Goal: Transaction & Acquisition: Purchase product/service

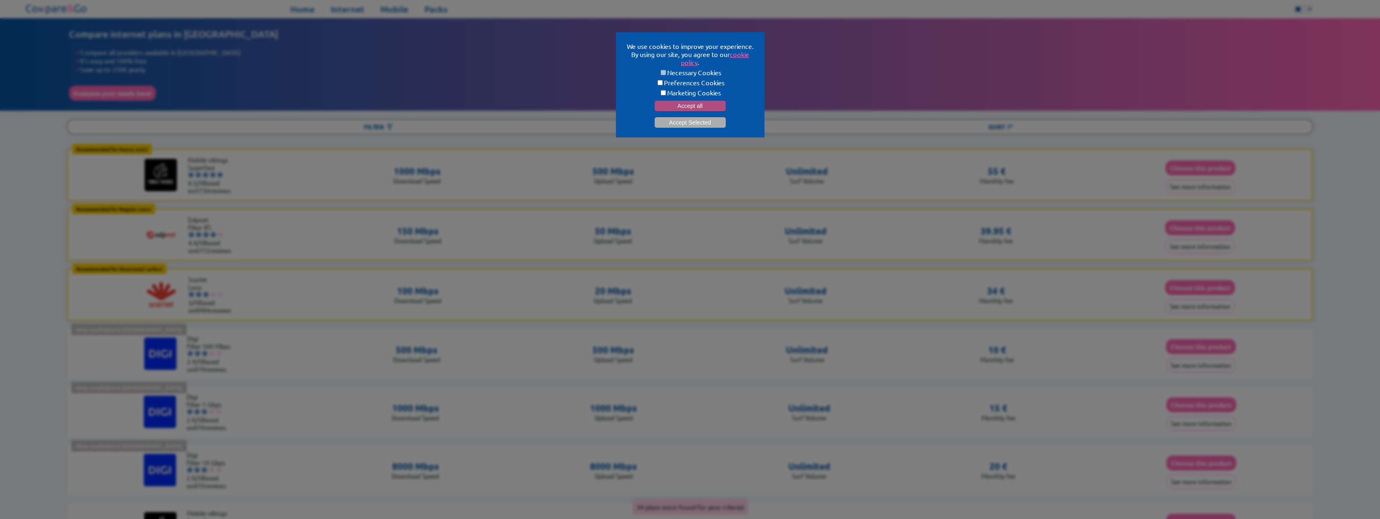
click at [718, 106] on button "Accept all" at bounding box center [690, 106] width 71 height 10
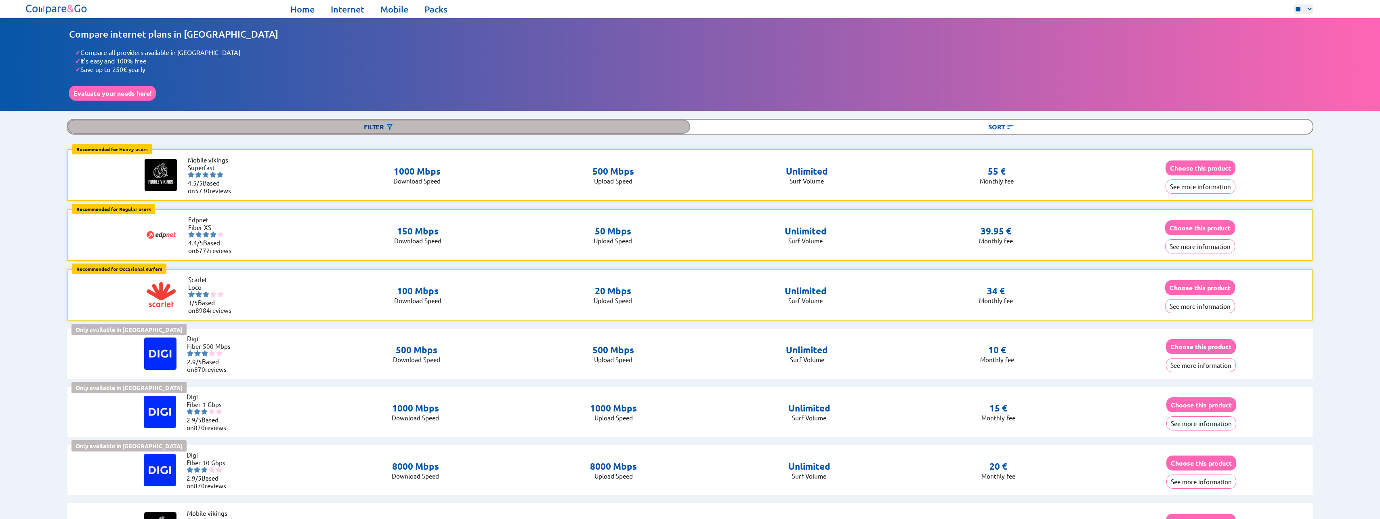
click at [389, 120] on div "Filter" at bounding box center [378, 127] width 623 height 14
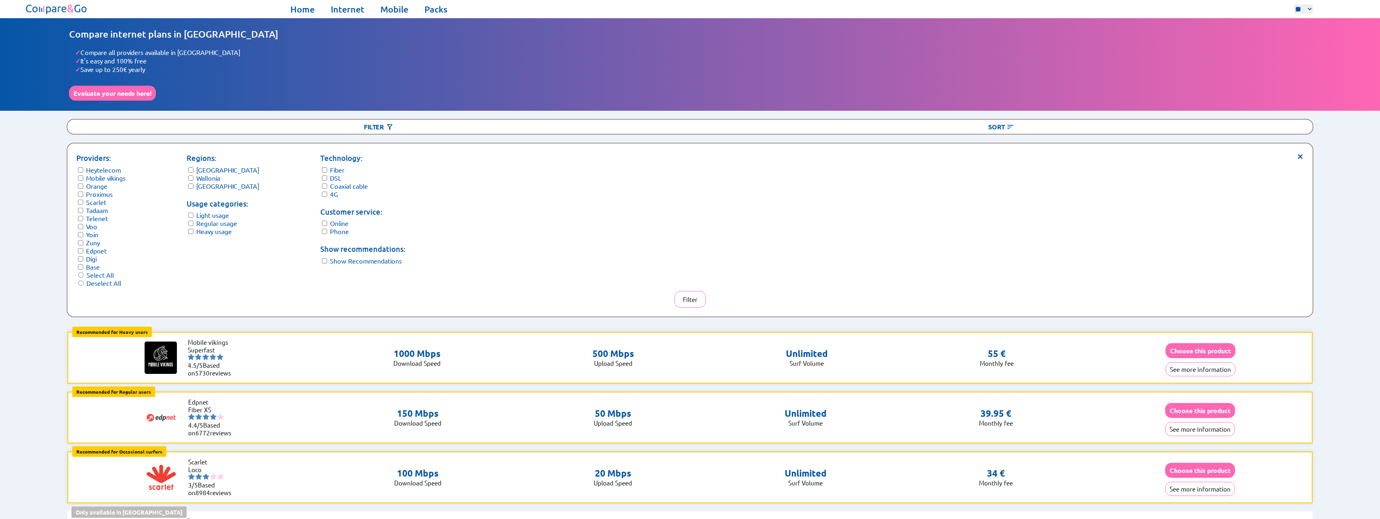
click at [598, 234] on div "Providers: Heytelecom Mobile vikings Orange Proximus Scarlet Tadaam Telenet Voo…" at bounding box center [686, 219] width 1221 height 134
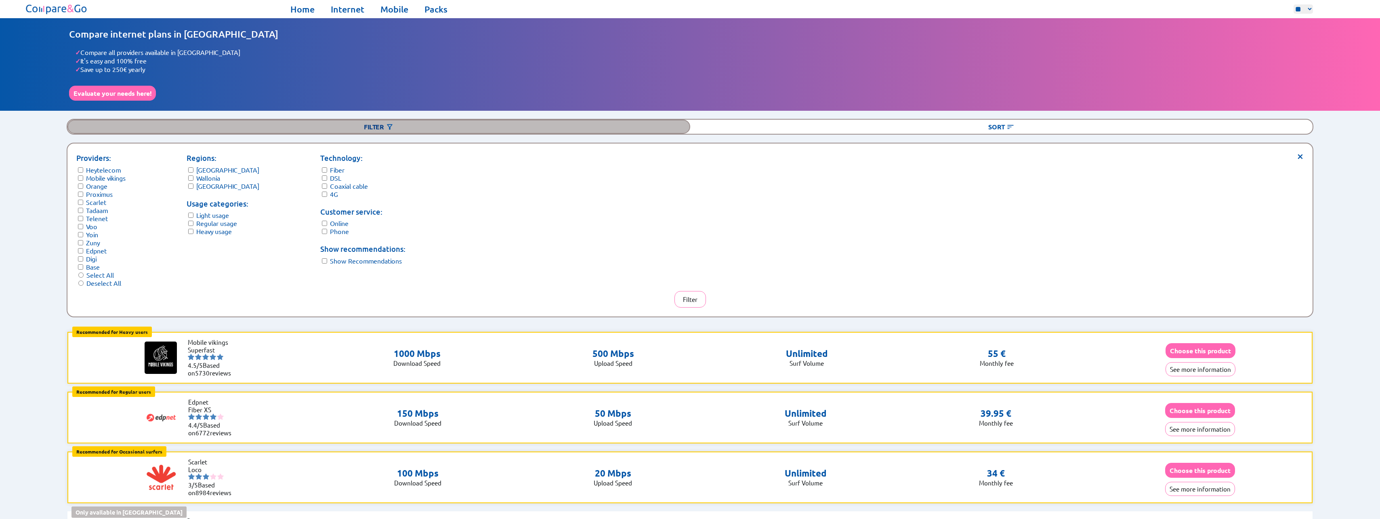
click at [376, 122] on div "Filter" at bounding box center [378, 127] width 623 height 14
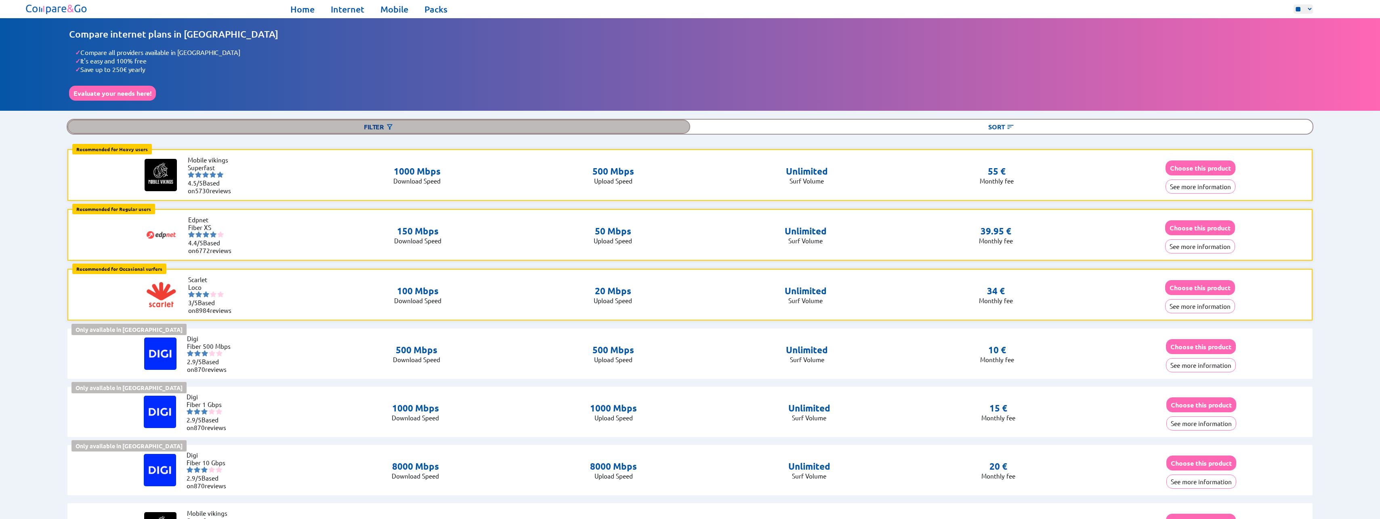
click at [374, 125] on div "Filter" at bounding box center [378, 127] width 623 height 14
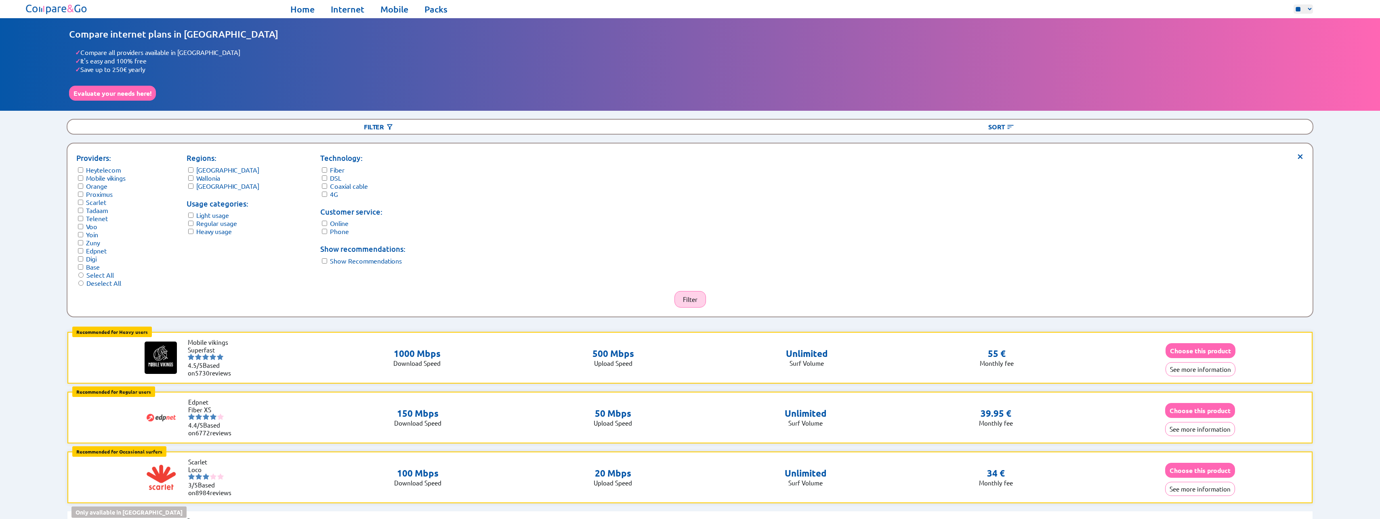
click at [699, 291] on button "Filter" at bounding box center [689, 299] width 31 height 17
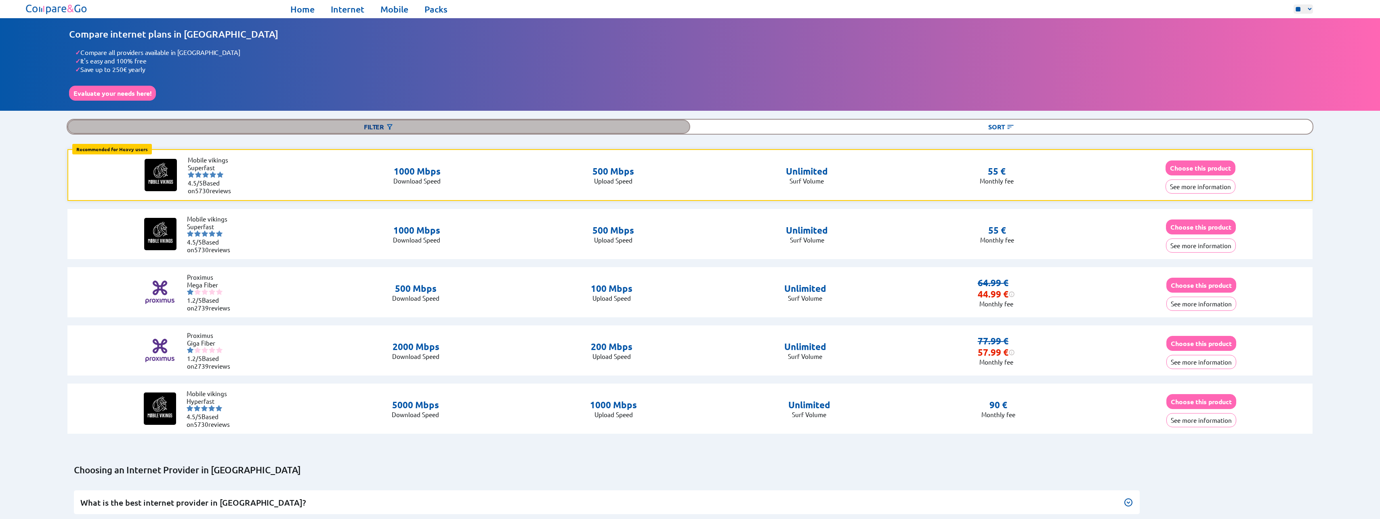
click at [380, 124] on div "Filter" at bounding box center [378, 127] width 623 height 14
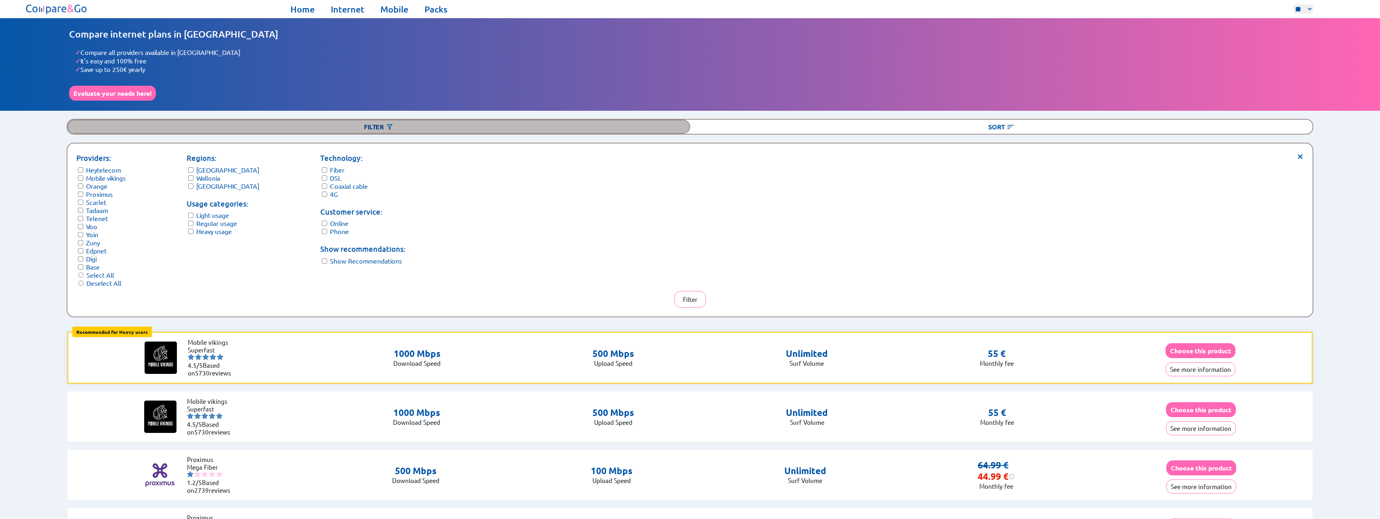
click at [393, 124] on img at bounding box center [390, 127] width 8 height 8
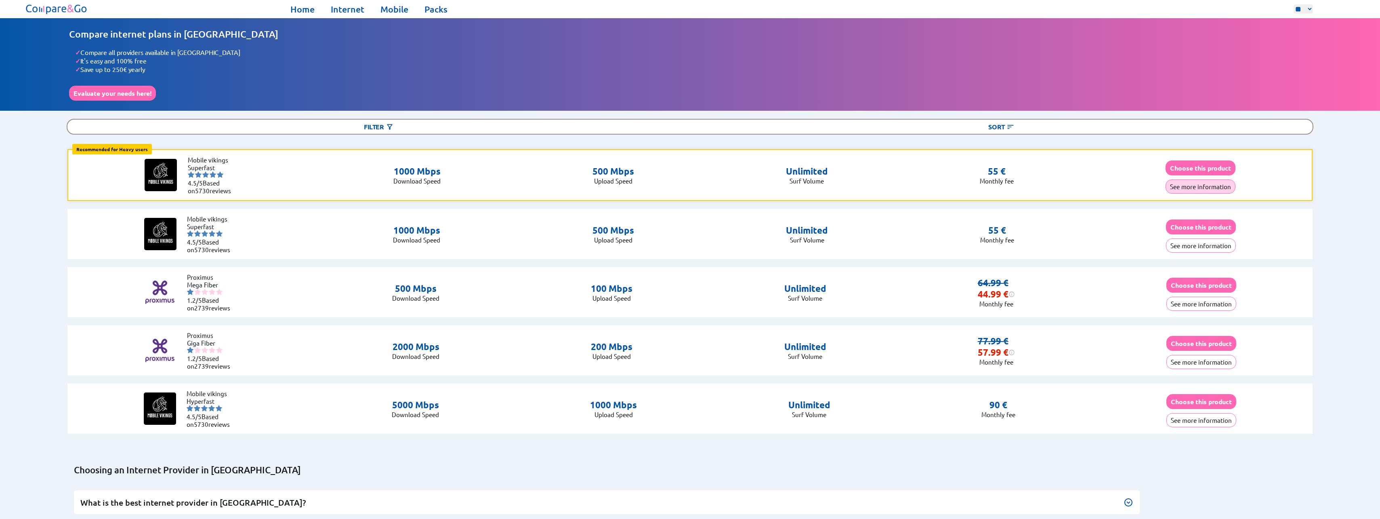
click at [1199, 182] on button "See more information" at bounding box center [1200, 186] width 70 height 14
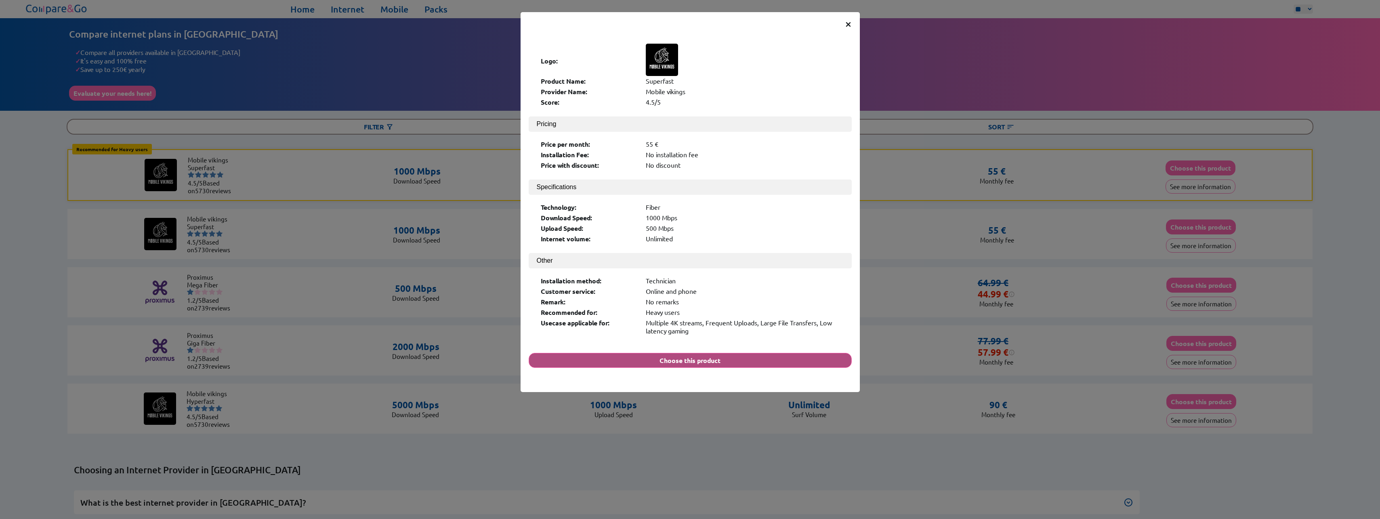
click at [725, 353] on button "Choose this product" at bounding box center [690, 360] width 323 height 15
